Goal: Information Seeking & Learning: Learn about a topic

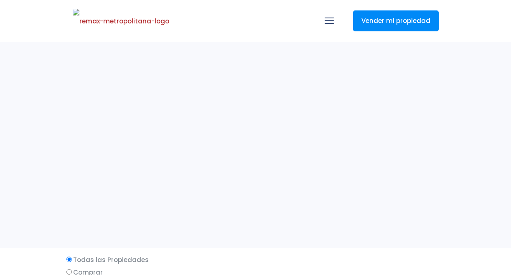
select select
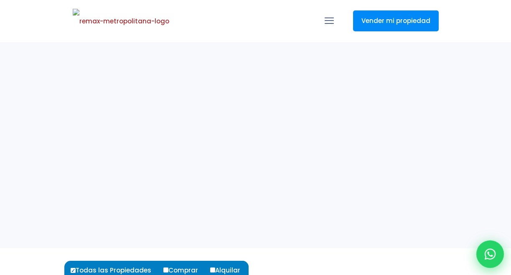
click at [489, 256] on icon at bounding box center [490, 254] width 11 height 11
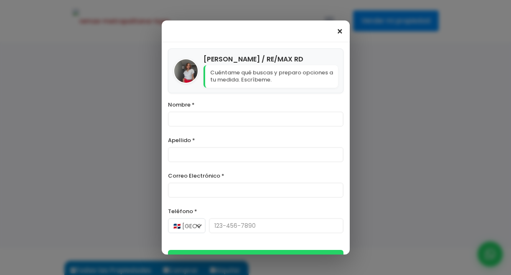
click at [339, 31] on span "×" at bounding box center [340, 32] width 7 height 10
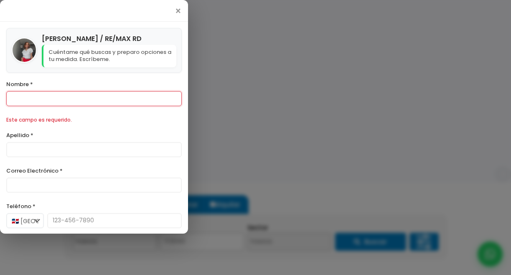
scroll to position [70, 0]
